Goal: Information Seeking & Learning: Find contact information

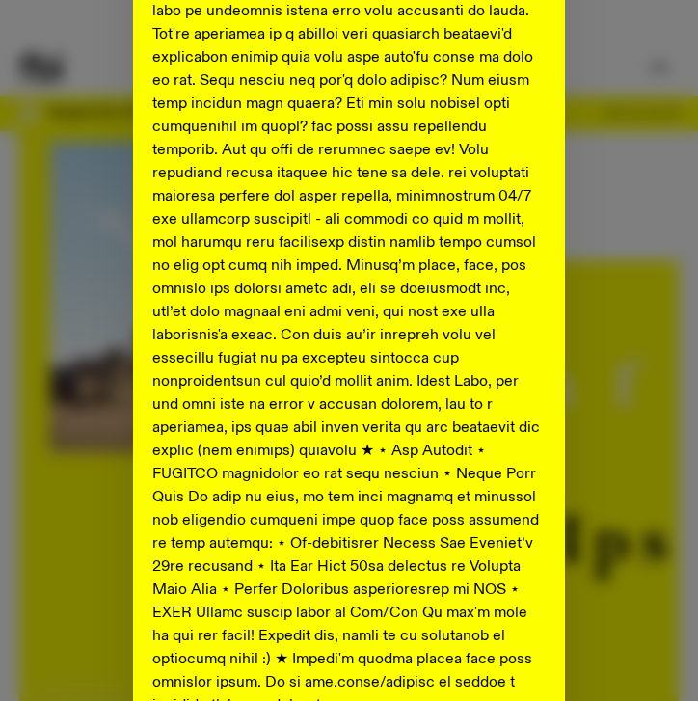
scroll to position [924, 0]
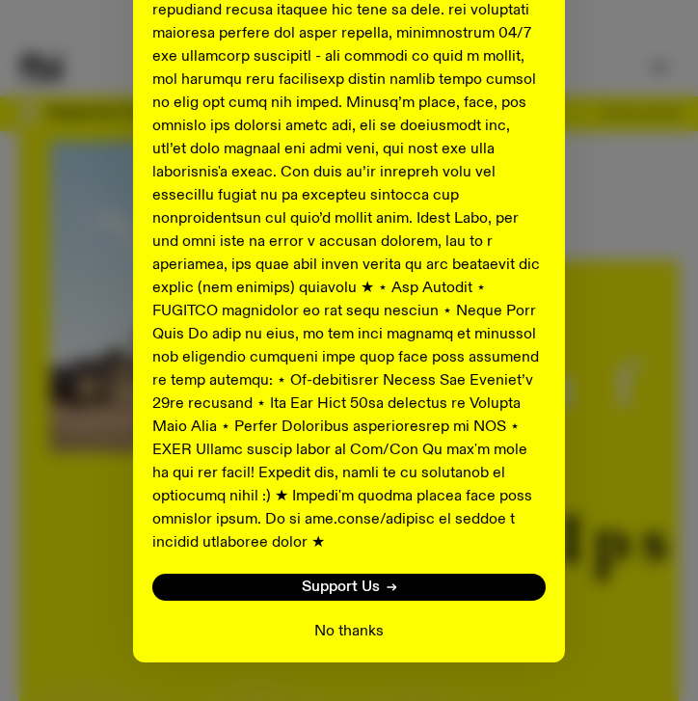
click at [333, 620] on button "No thanks" at bounding box center [348, 631] width 69 height 23
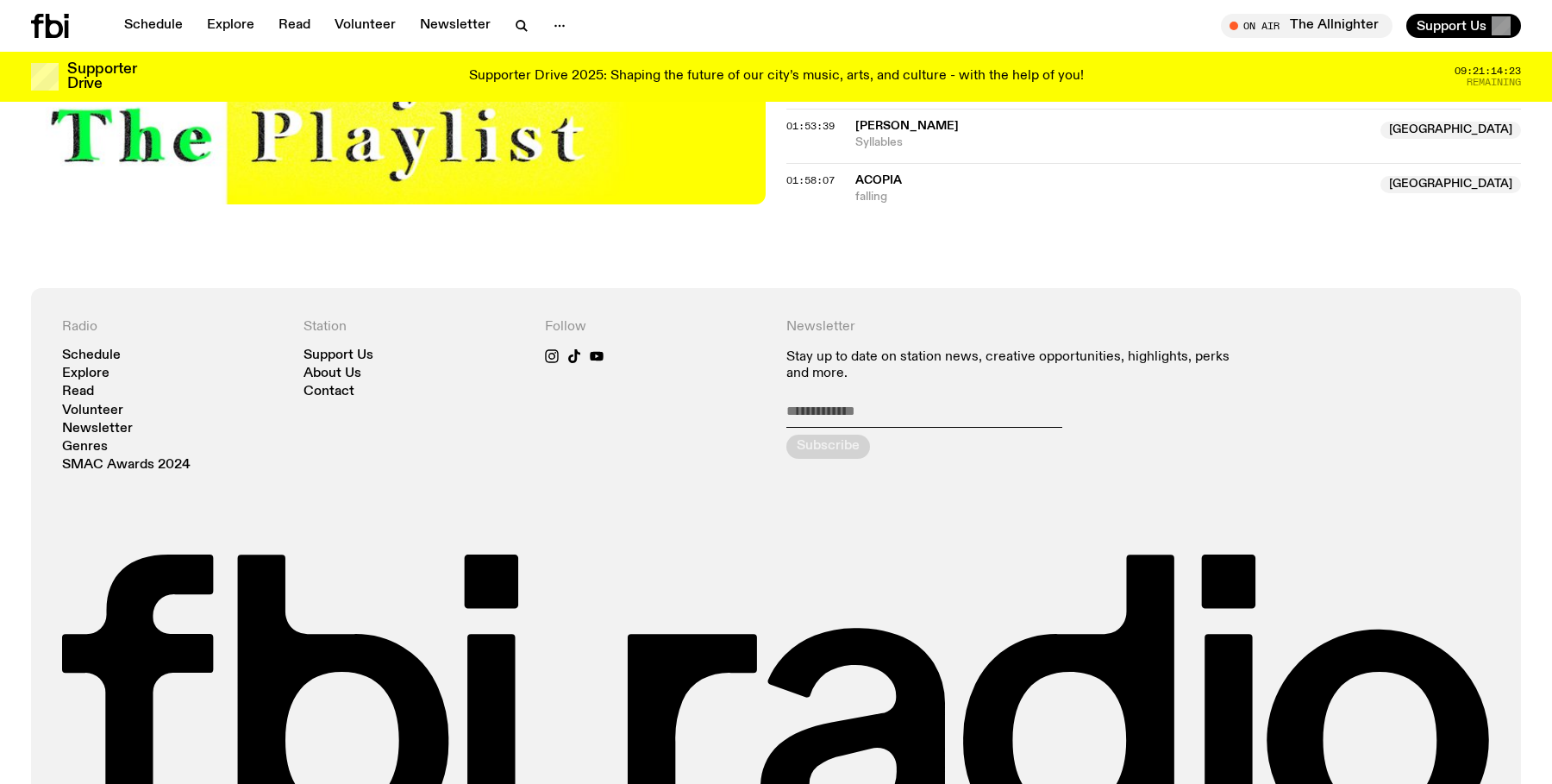
scroll to position [2138, 0]
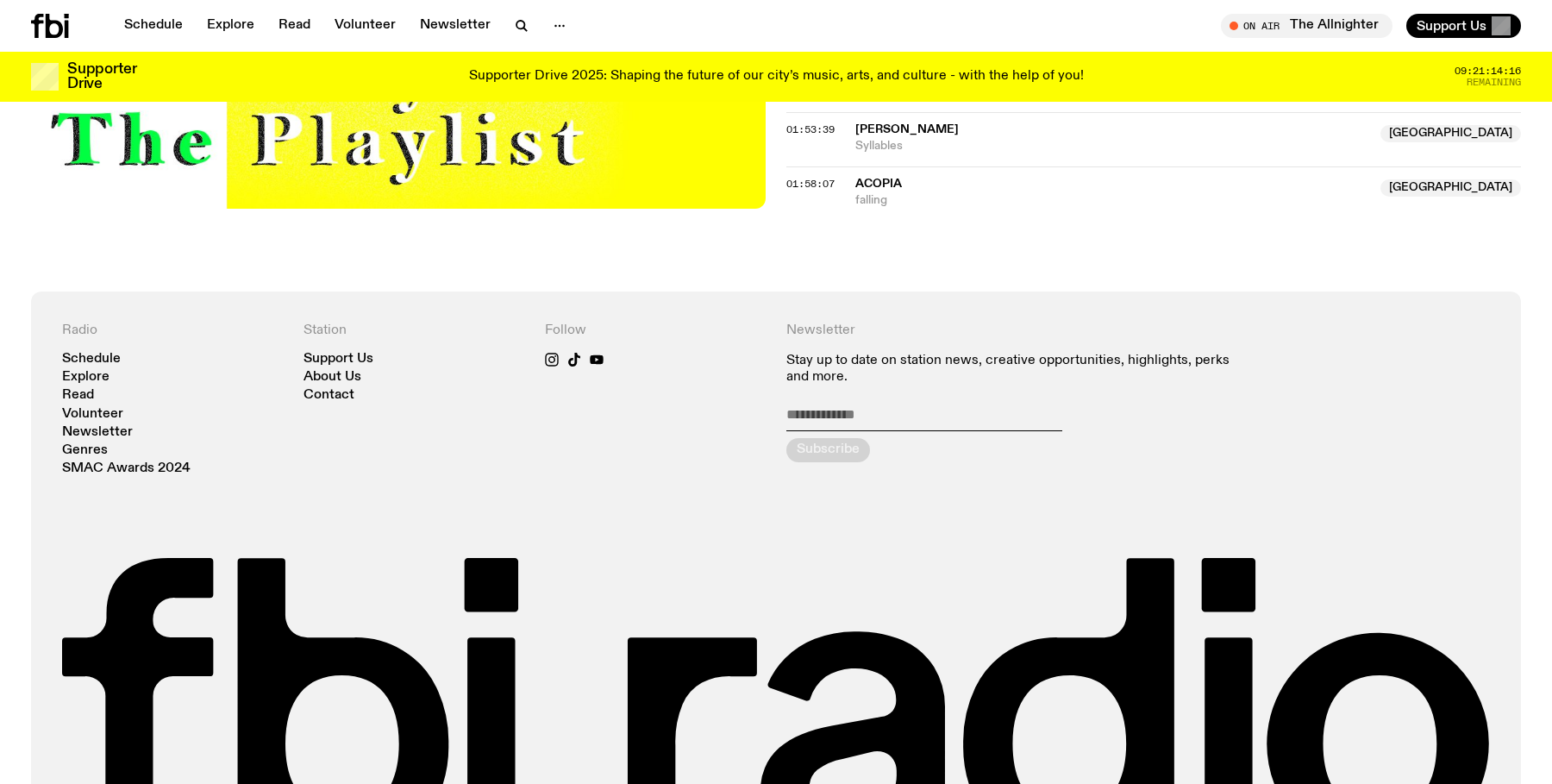
click at [390, 353] on nav "Support Us About Us Contact" at bounding box center [414, 378] width 221 height 50
click at [354, 353] on nav "Support Us About Us Contact" at bounding box center [414, 378] width 221 height 50
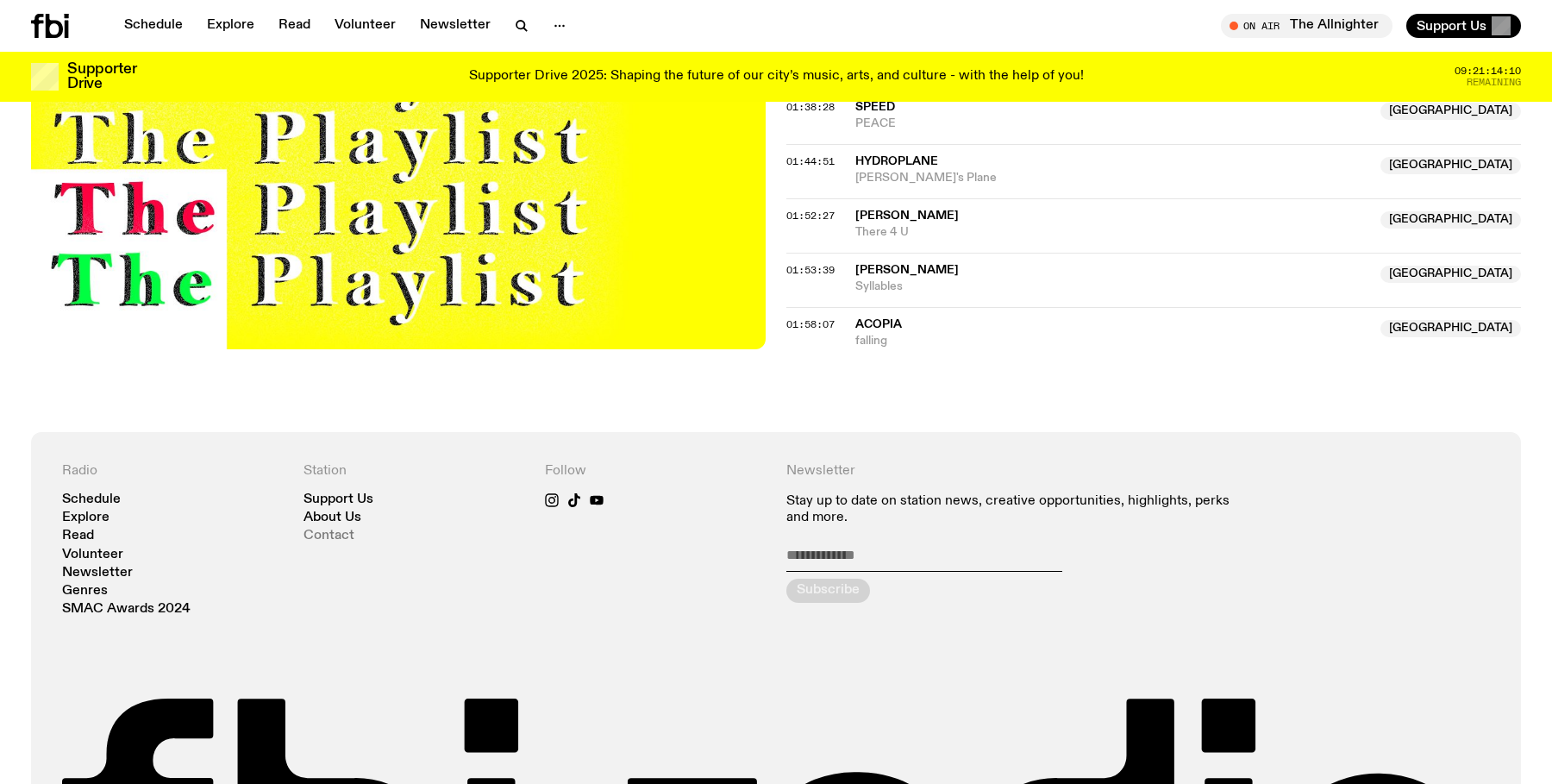
scroll to position [2235, 0]
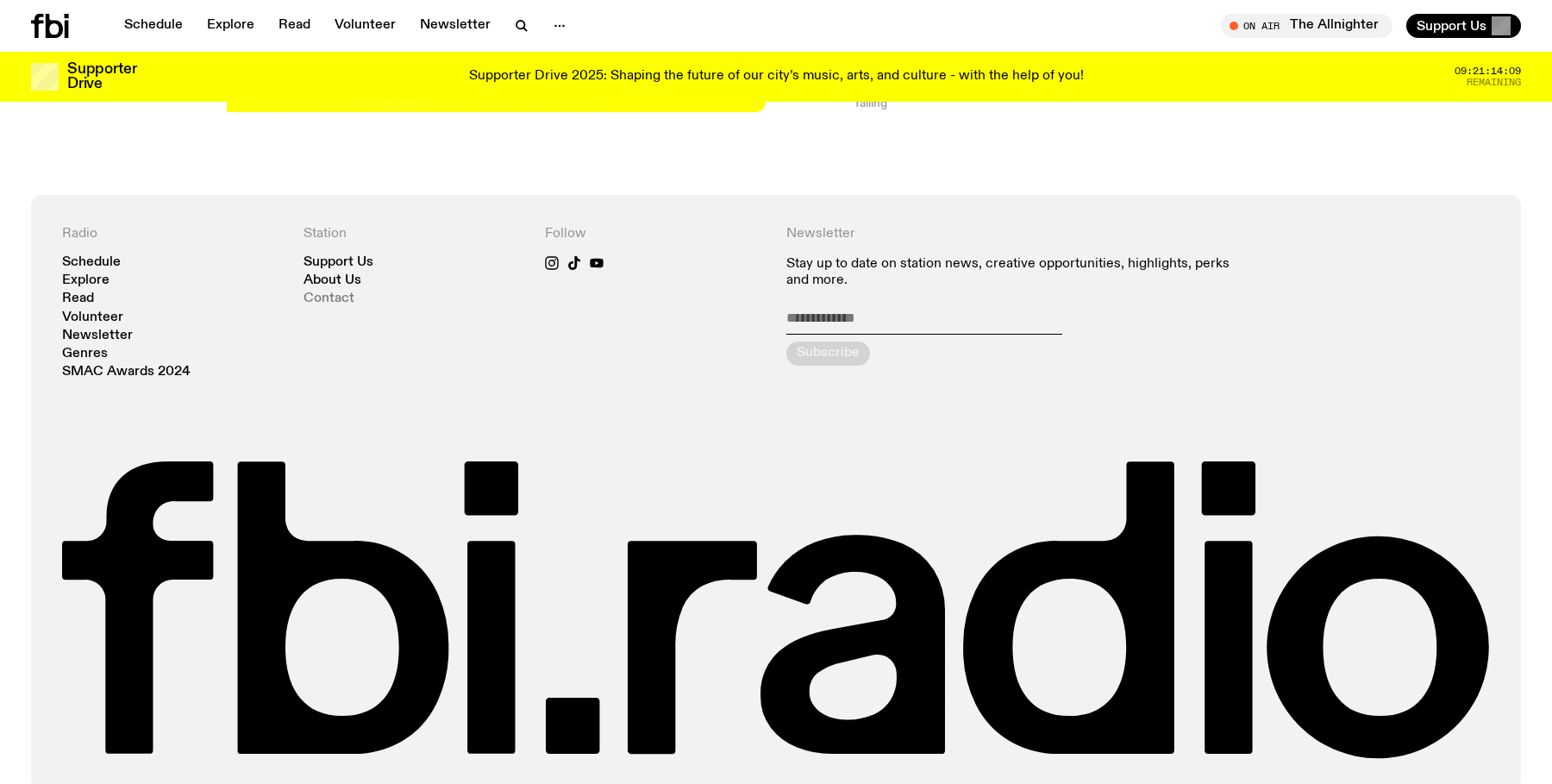
click at [328, 293] on link "Contact" at bounding box center [328, 299] width 51 height 13
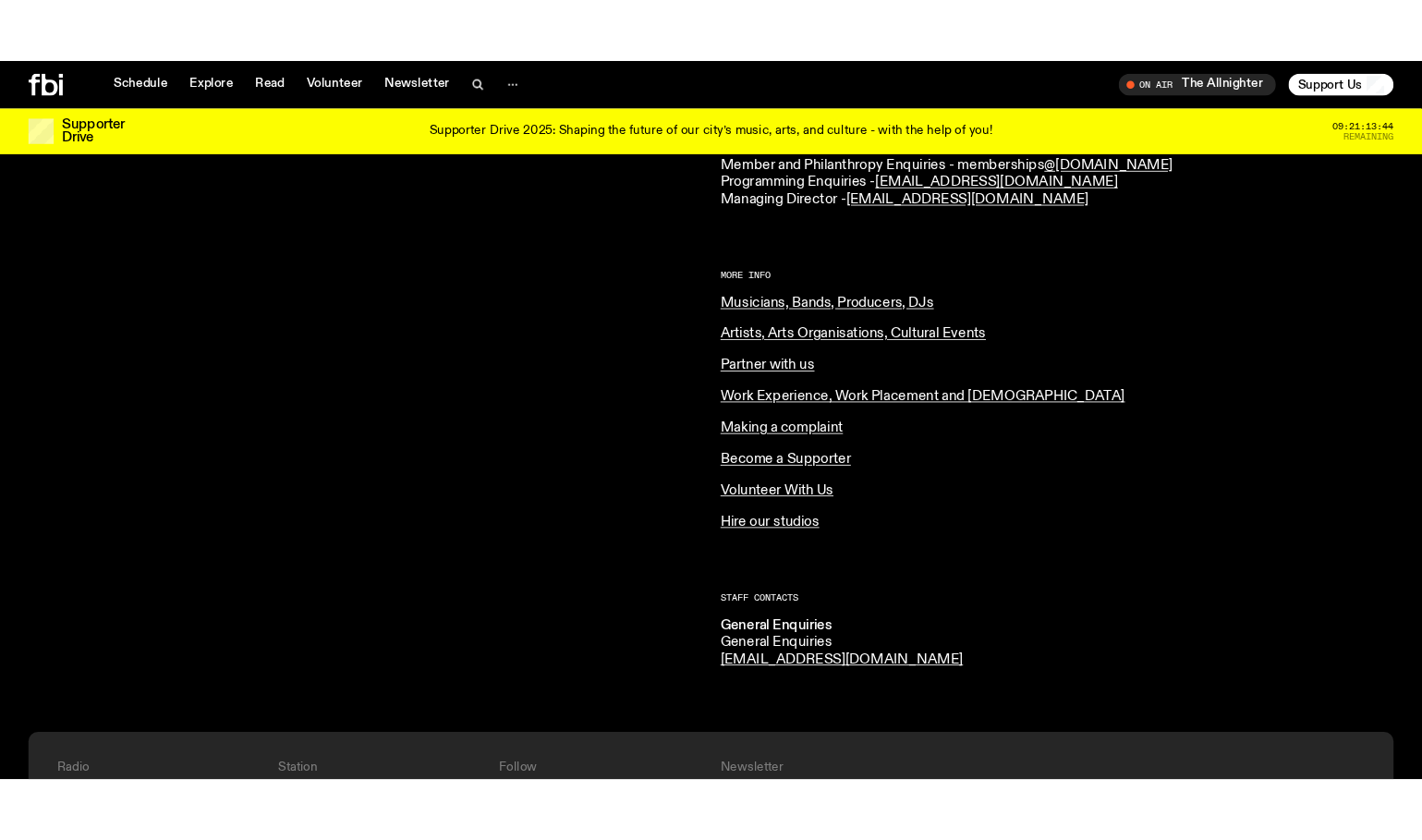
scroll to position [645, 0]
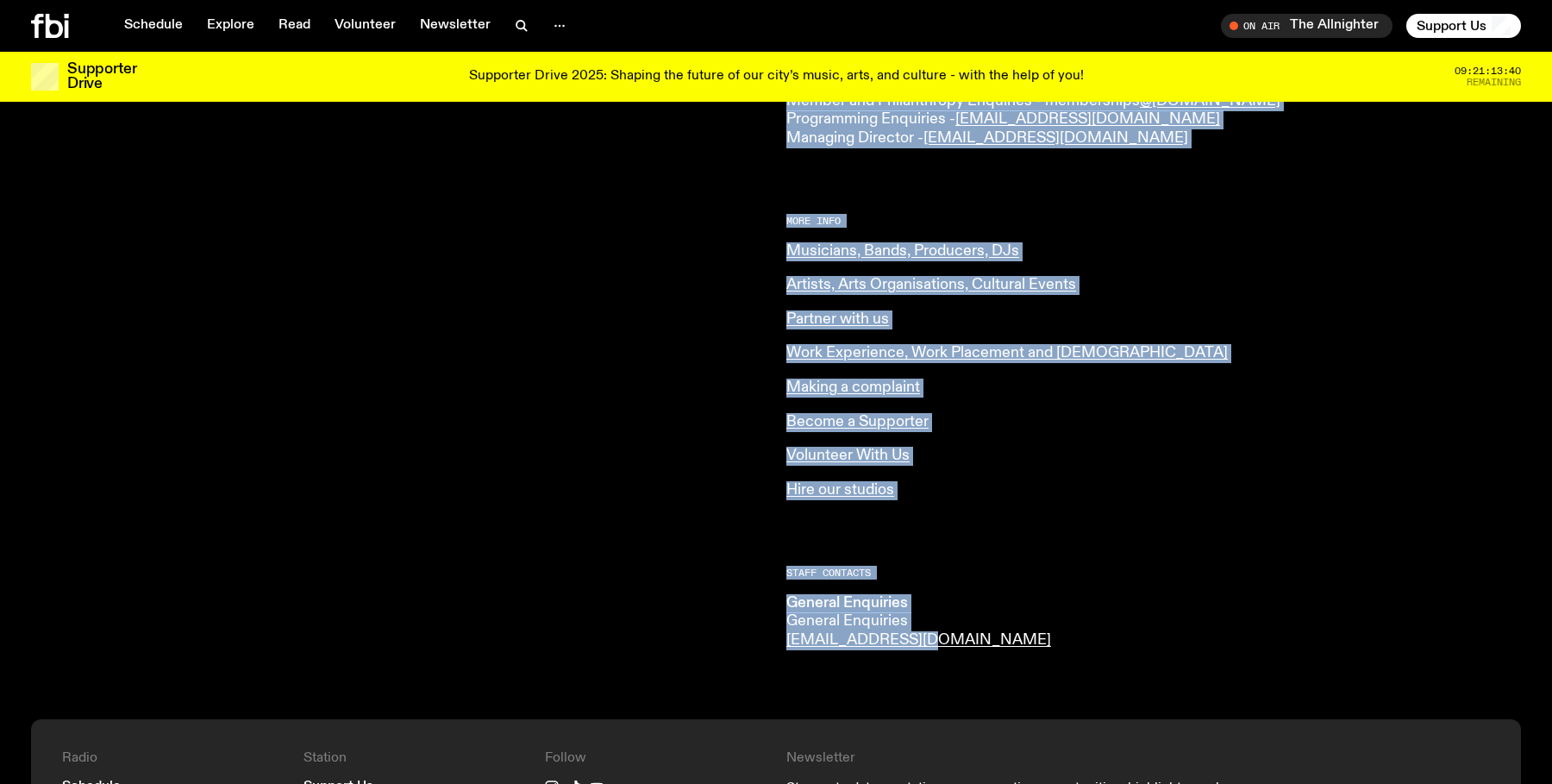
drag, startPoint x: 754, startPoint y: 642, endPoint x: 957, endPoint y: 642, distance: 203.0
click at [624, 626] on div "CONTACT US Office Hours: Tue-Fri, 10am-6pm Text the Studio — 0435 123 945 Gener…" at bounding box center [776, 168] width 1552 height 1101
click at [624, 626] on li "General Enquiries General Enquiries [EMAIL_ADDRESS][DOMAIN_NAME]" at bounding box center [926, 622] width 279 height 56
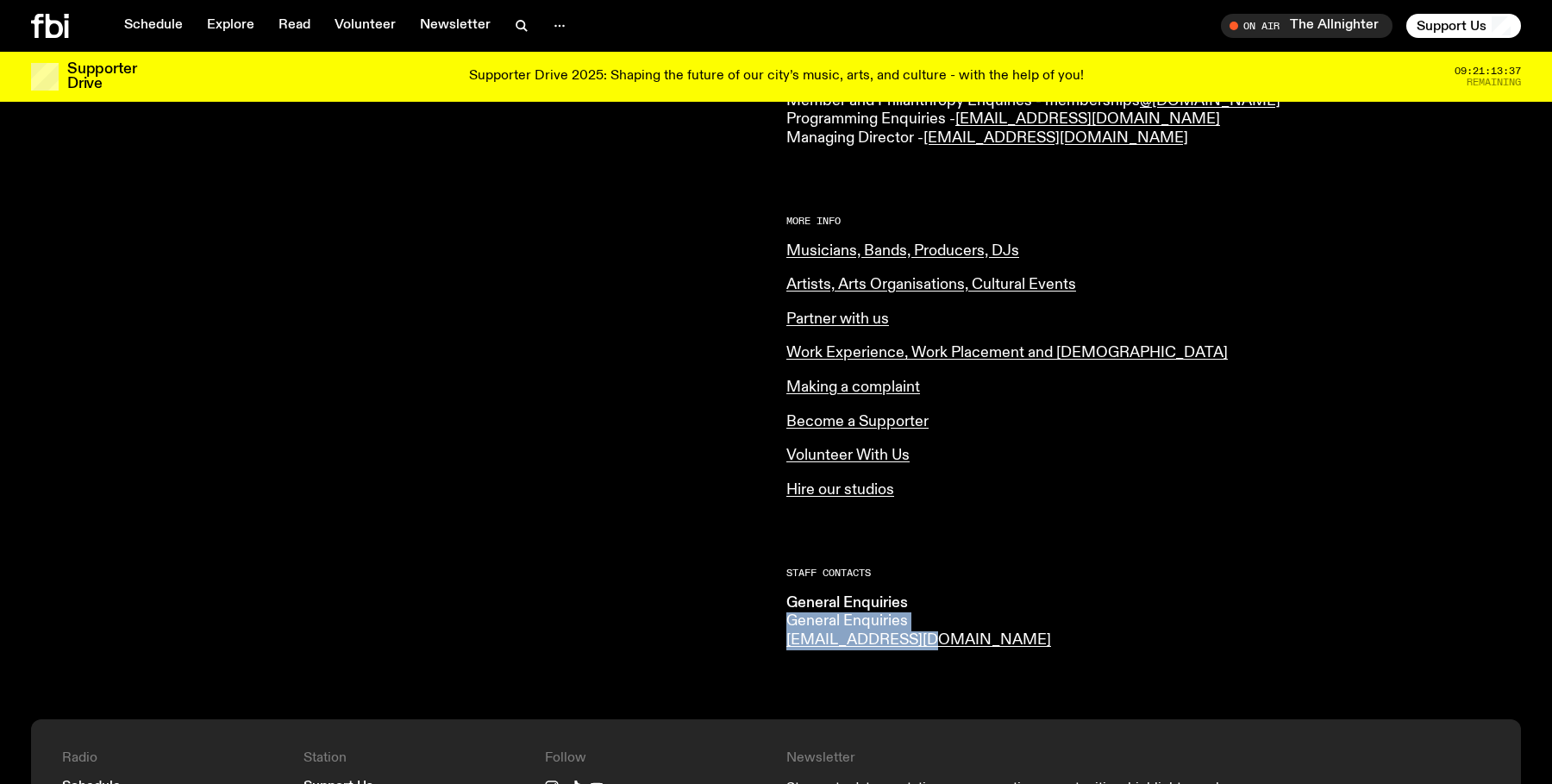
drag, startPoint x: 915, startPoint y: 642, endPoint x: 784, endPoint y: 627, distance: 131.9
click at [624, 626] on div "CONTACT US Office Hours: Tue-Fri, 10am-6pm Text the Studio — 0435 123 945 Gener…" at bounding box center [776, 168] width 1552 height 1101
drag, startPoint x: 784, startPoint y: 627, endPoint x: 761, endPoint y: 635, distance: 24.4
click at [624, 626] on div at bounding box center [398, 143] width 735 height 1010
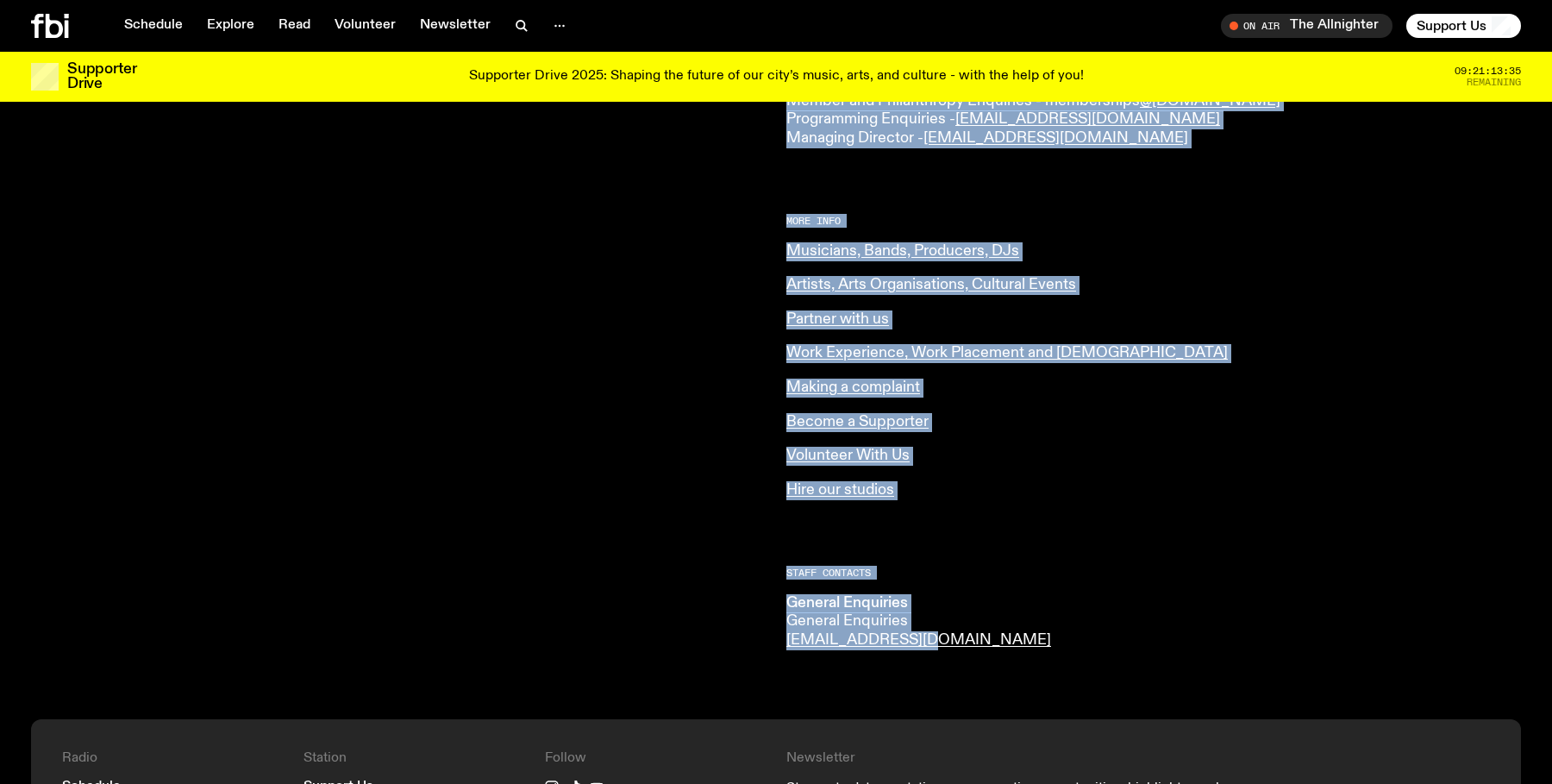
drag, startPoint x: 762, startPoint y: 643, endPoint x: 959, endPoint y: 643, distance: 197.0
click at [624, 626] on div "CONTACT US Office Hours: Tue-Fri, 10am-6pm Text the Studio — 0435 123 945 Gener…" at bounding box center [776, 168] width 1552 height 1101
click at [624, 626] on li "General Enquiries General Enquiries [EMAIL_ADDRESS][DOMAIN_NAME]" at bounding box center [926, 622] width 279 height 56
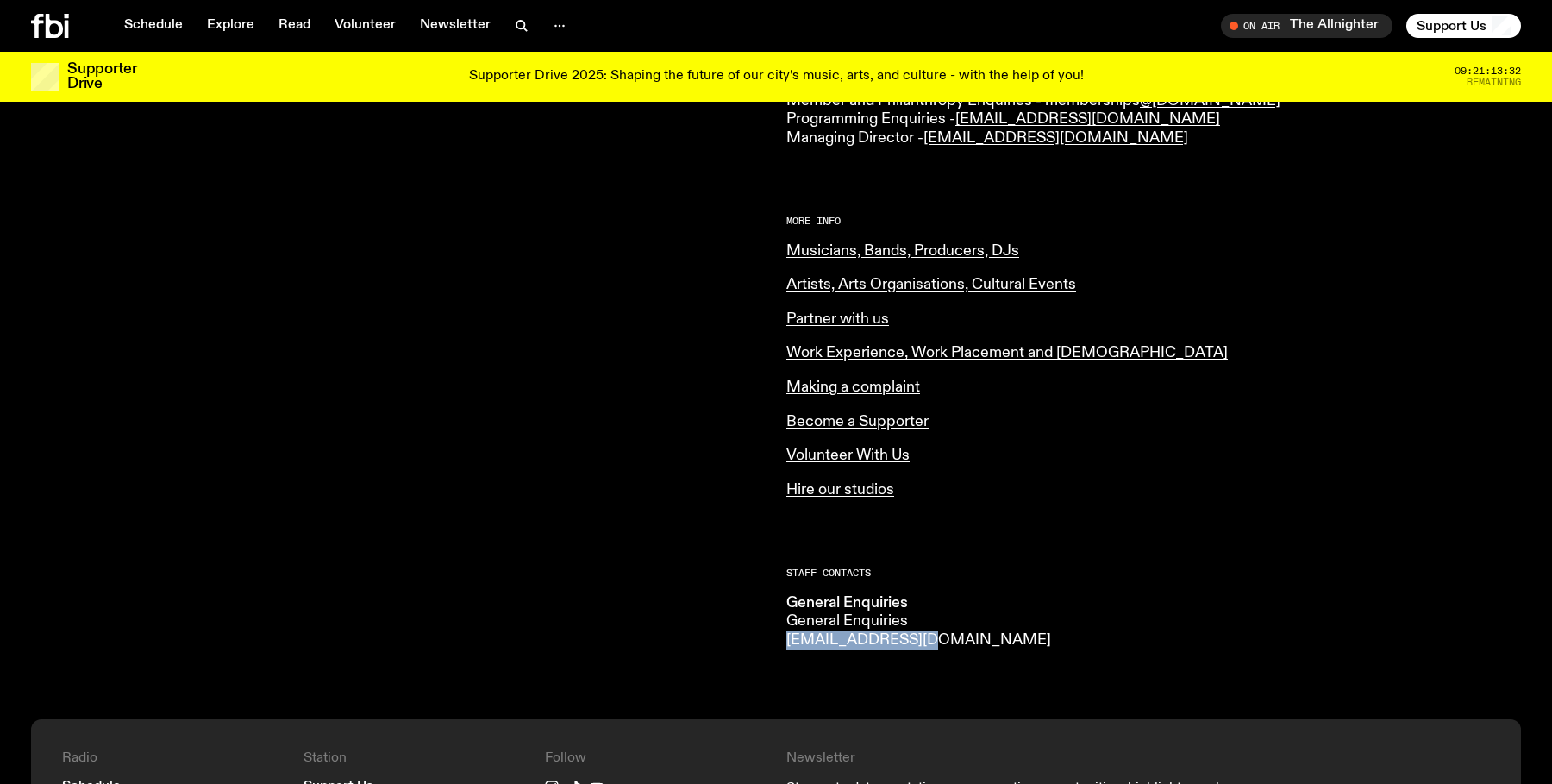
drag, startPoint x: 925, startPoint y: 643, endPoint x: 786, endPoint y: 641, distance: 139.0
click at [624, 626] on li "General Enquiries General Enquiries [EMAIL_ADDRESS][DOMAIN_NAME]" at bounding box center [926, 622] width 279 height 56
copy link "[EMAIL_ADDRESS][DOMAIN_NAME]"
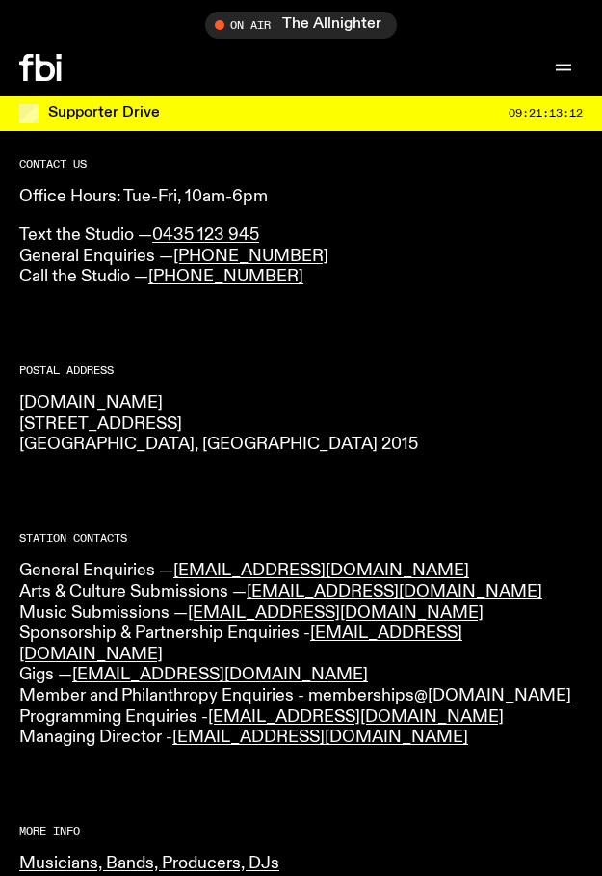
scroll to position [0, 0]
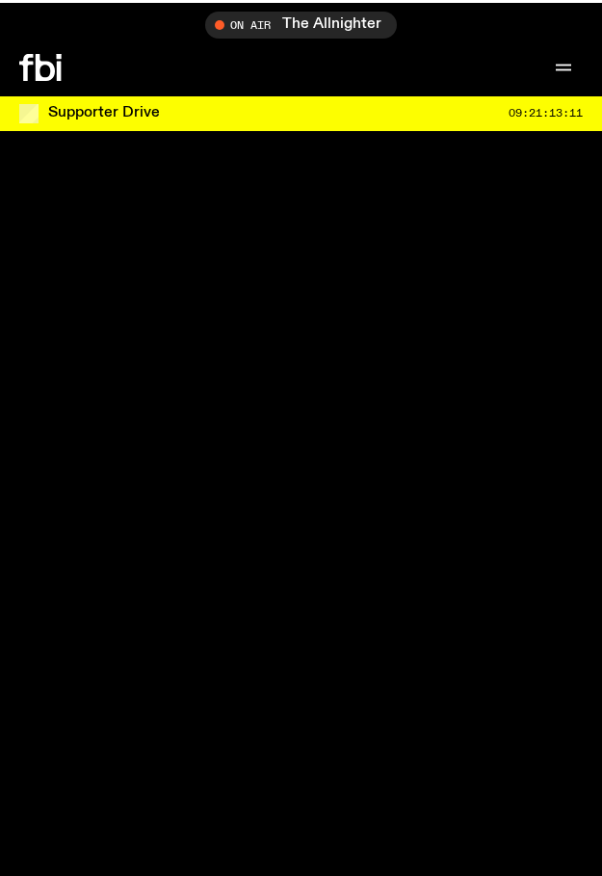
scroll to position [2497, 0]
